Goal: Task Accomplishment & Management: Manage account settings

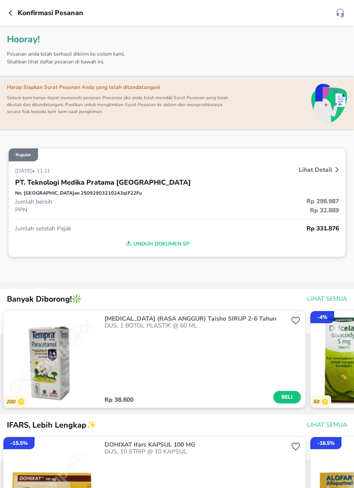
scroll to position [0, 0]
click at [15, 7] on div "Konfirmasi pesanan" at bounding box center [177, 13] width 354 height 26
click at [9, 14] on icon "button" at bounding box center [12, 12] width 7 height 7
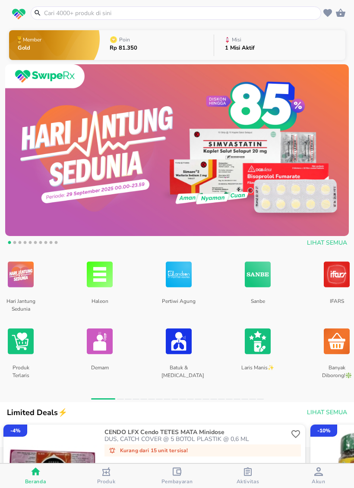
click at [280, 41] on button "Misi 1 Misi Aktif" at bounding box center [279, 45] width 131 height 34
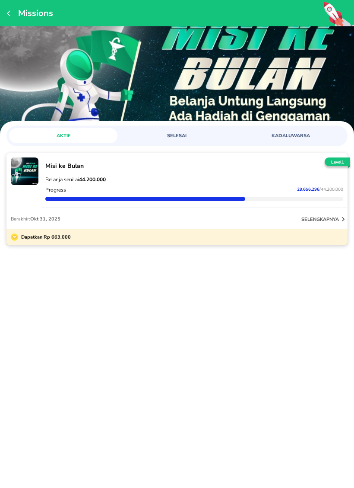
click at [186, 135] on span "SELESAI" at bounding box center [177, 136] width 98 height 6
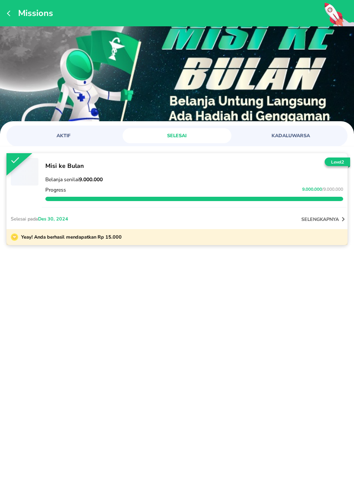
click at [301, 130] on button "KADALUWARSA" at bounding box center [291, 135] width 108 height 15
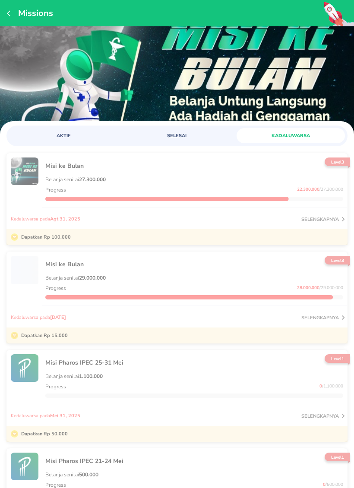
click at [76, 134] on span "AKTIF" at bounding box center [63, 136] width 98 height 6
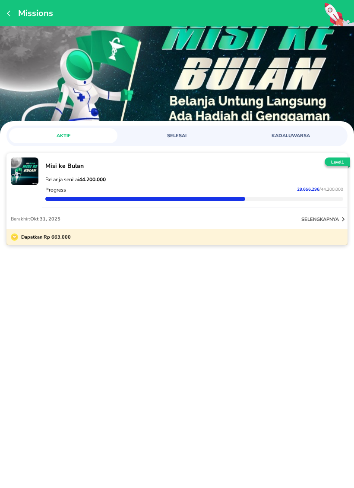
click at [334, 220] on p "selengkapnya" at bounding box center [320, 219] width 38 height 6
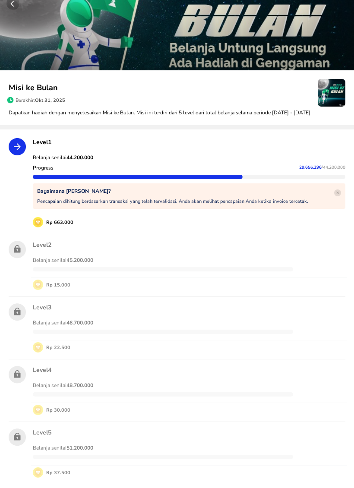
scroll to position [21, 0]
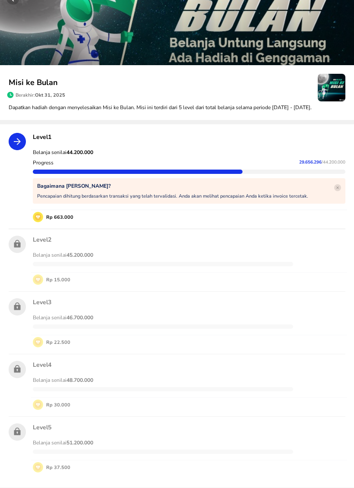
click at [340, 191] on circle "button" at bounding box center [337, 187] width 7 height 7
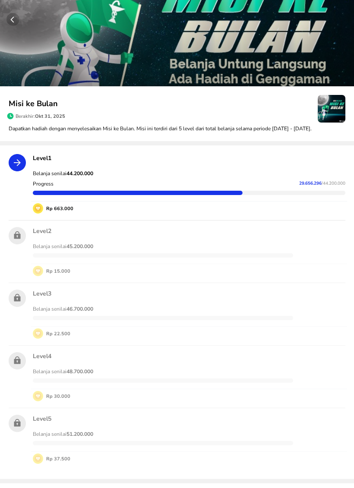
scroll to position [0, 0]
click at [12, 15] on circle "button" at bounding box center [12, 19] width 13 height 13
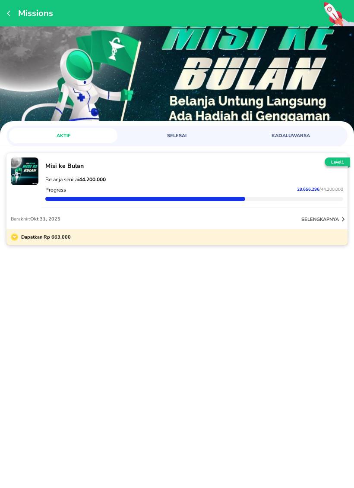
click at [4, 16] on div "Missions" at bounding box center [177, 13] width 354 height 26
click at [11, 13] on icon "button" at bounding box center [10, 13] width 7 height 7
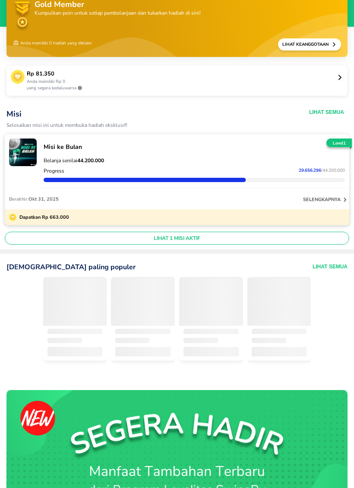
scroll to position [37, 0]
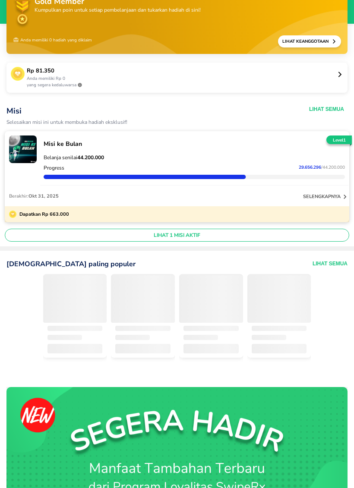
click at [294, 234] on span "LIHAT 1 MISI AKTIF" at bounding box center [177, 235] width 337 height 7
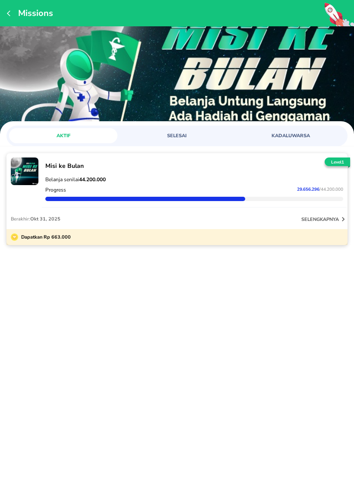
click at [315, 240] on div "Dapatkan Rp 663.000" at bounding box center [176, 237] width 341 height 16
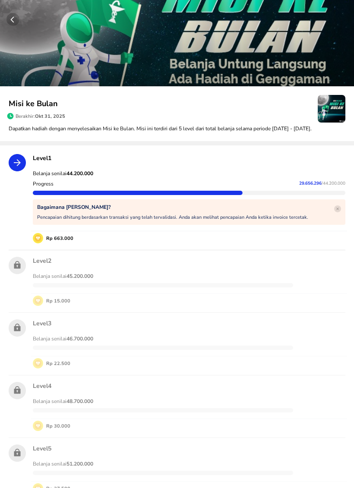
click at [306, 222] on div "Pencapaian dihitung berdasarkan transaksi yang telah tervalidasi. Anda akan mel…" at bounding box center [172, 217] width 275 height 10
click at [318, 219] on div "Bagaimana Cara Kerja Misi? Pencapaian dihitung berdasarkan transaksi yang telah…" at bounding box center [189, 211] width 312 height 25
click at [287, 211] on p "Bagaimana Cara Kerja Misi?" at bounding box center [172, 207] width 271 height 7
click at [287, 220] on div "Pencapaian dihitung berdasarkan transaksi yang telah tervalidasi. Anda akan mel…" at bounding box center [172, 217] width 275 height 10
click at [102, 220] on div "Pencapaian dihitung berdasarkan transaksi yang telah tervalidasi. Anda akan mel…" at bounding box center [172, 217] width 275 height 10
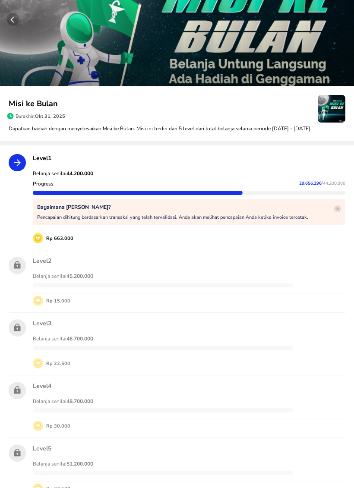
click at [83, 211] on p "Bagaimana Cara Kerja Misi?" at bounding box center [172, 207] width 271 height 7
click at [84, 222] on div "Pencapaian dihitung berdasarkan transaksi yang telah tervalidasi. Anda akan mel…" at bounding box center [172, 217] width 275 height 10
click at [331, 186] on span "/ 44.200.000" at bounding box center [334, 183] width 24 height 6
click at [336, 212] on circle "button" at bounding box center [337, 208] width 7 height 7
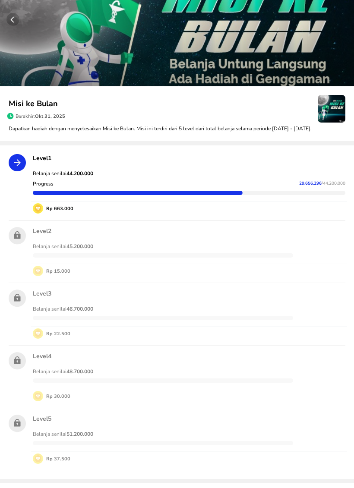
click at [284, 128] on p "Dapatkan hadiah dengan menyelesaikan Misi ke Bulan. Misi ini terdiri dari 5 lev…" at bounding box center [177, 129] width 337 height 8
click at [15, 14] on circle "button" at bounding box center [12, 19] width 13 height 13
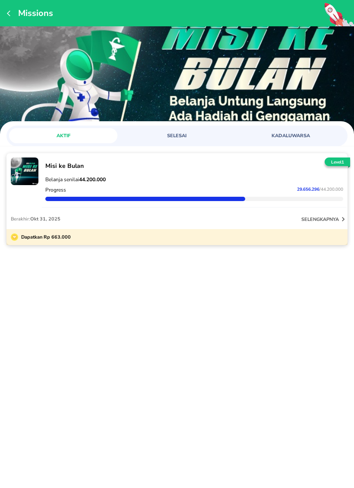
click at [13, 12] on icon "button" at bounding box center [10, 13] width 7 height 7
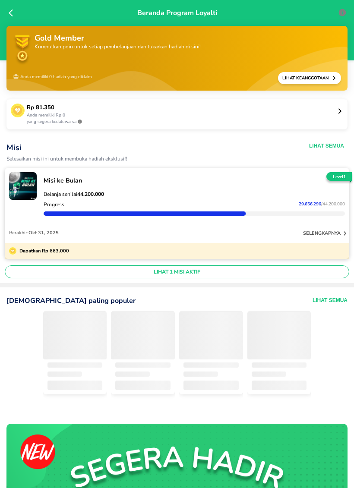
click at [13, 15] on icon at bounding box center [13, 13] width 9 height 9
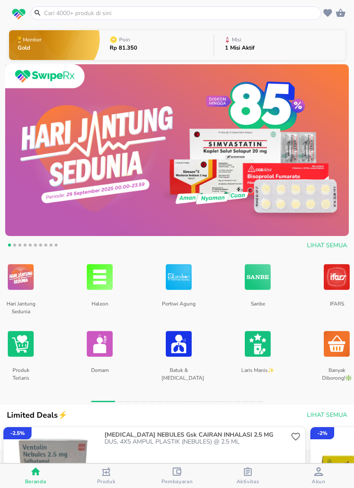
click at [246, 480] on span "Aktivitas" at bounding box center [248, 481] width 23 height 7
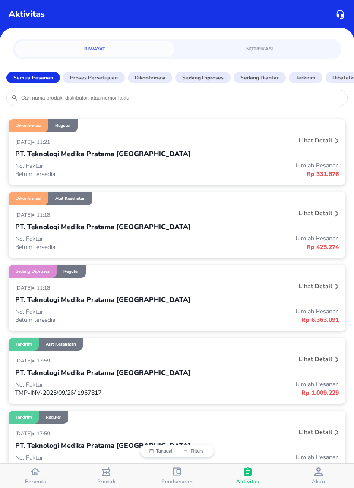
click at [110, 73] on button "Proses Persetujuan" at bounding box center [94, 77] width 62 height 11
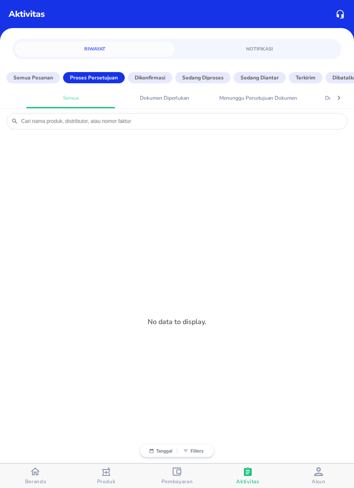
click at [43, 74] on p "Semua Pesanan" at bounding box center [33, 78] width 40 height 8
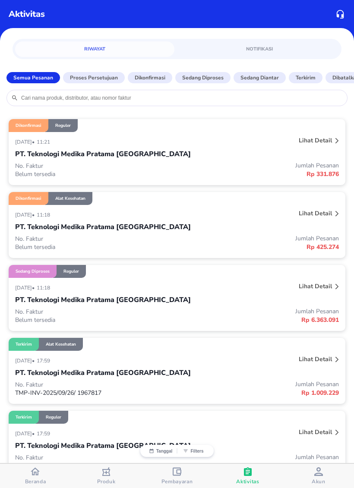
scroll to position [15, 0]
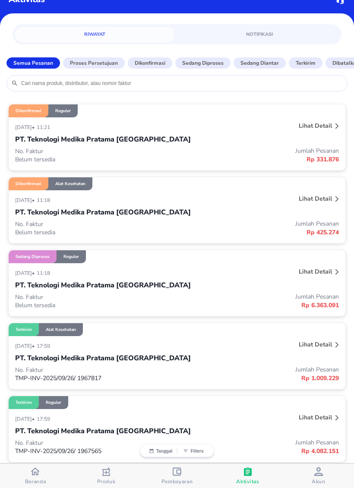
click at [324, 273] on p "Lihat detail" at bounding box center [315, 272] width 33 height 8
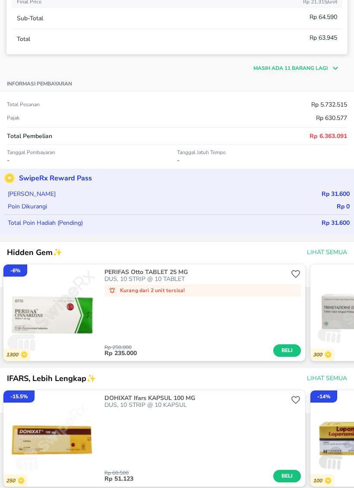
scroll to position [372, 0]
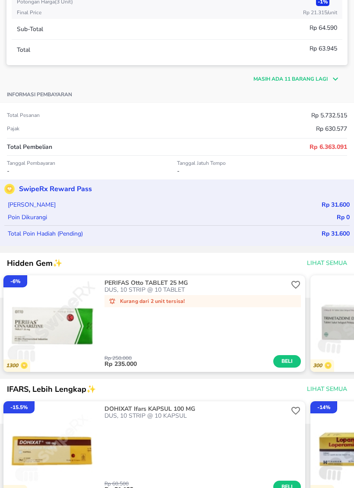
click at [320, 259] on span "Lihat Semua" at bounding box center [327, 263] width 40 height 11
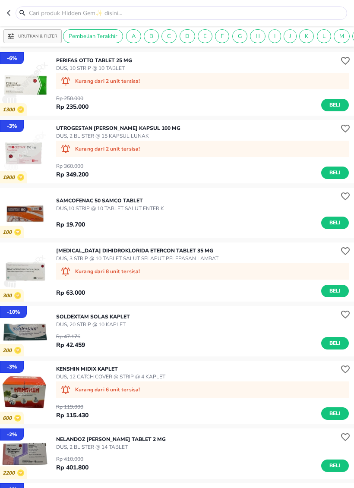
click at [5, 7] on header at bounding box center [177, 13] width 354 height 26
click at [4, 14] on header at bounding box center [177, 13] width 354 height 26
click at [10, 14] on icon "button" at bounding box center [10, 12] width 7 height 7
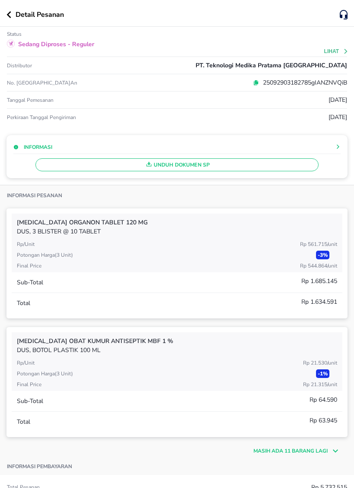
click at [13, 12] on button "button" at bounding box center [10, 14] width 9 height 7
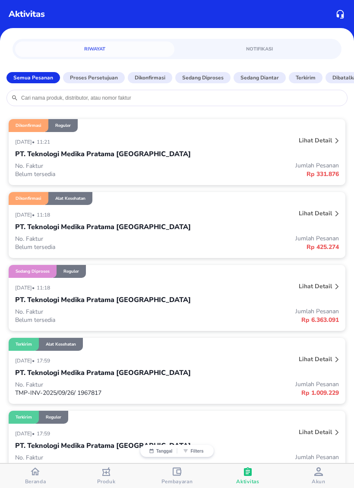
click at [322, 211] on p "Lihat detail" at bounding box center [315, 213] width 33 height 8
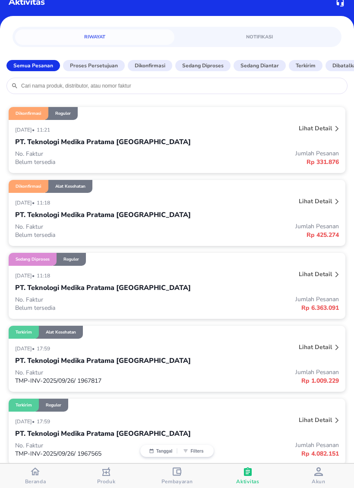
scroll to position [14, 0]
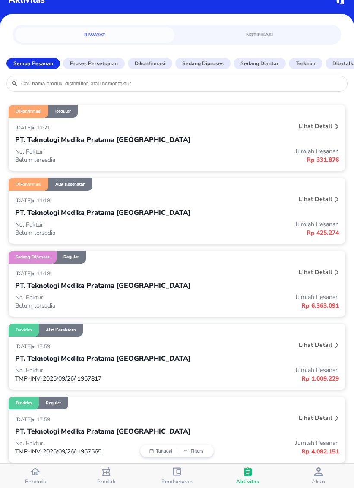
click at [311, 200] on p "Lihat detail" at bounding box center [315, 199] width 33 height 8
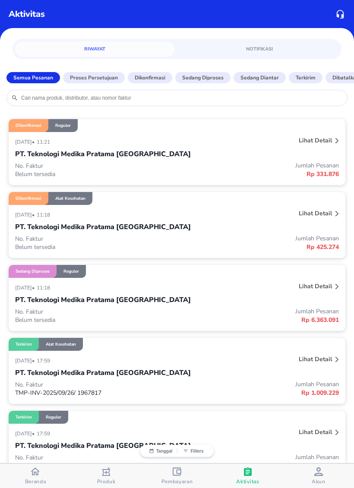
click at [261, 227] on div "PT. Teknologi Medika Pratama [GEOGRAPHIC_DATA]" at bounding box center [177, 227] width 324 height 15
click at [270, 230] on div "PT. Teknologi Medika Pratama [GEOGRAPHIC_DATA]" at bounding box center [177, 227] width 324 height 15
click at [264, 230] on div "PT. Teknologi Medika Pratama [GEOGRAPHIC_DATA]" at bounding box center [177, 227] width 324 height 15
click at [323, 213] on p "Lihat detail" at bounding box center [315, 213] width 33 height 8
